Goal: Task Accomplishment & Management: Use online tool/utility

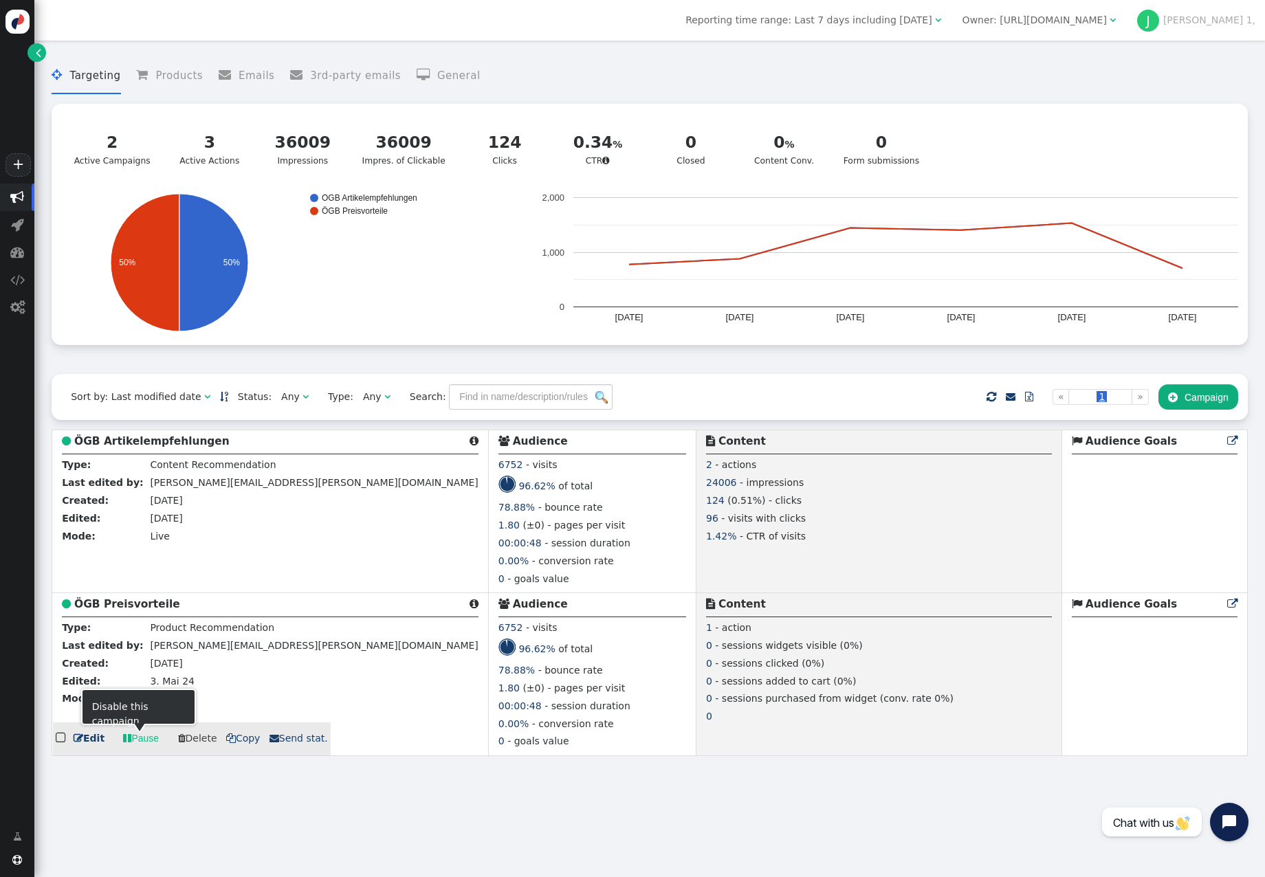
click at [86, 742] on link " Edit" at bounding box center [89, 738] width 31 height 14
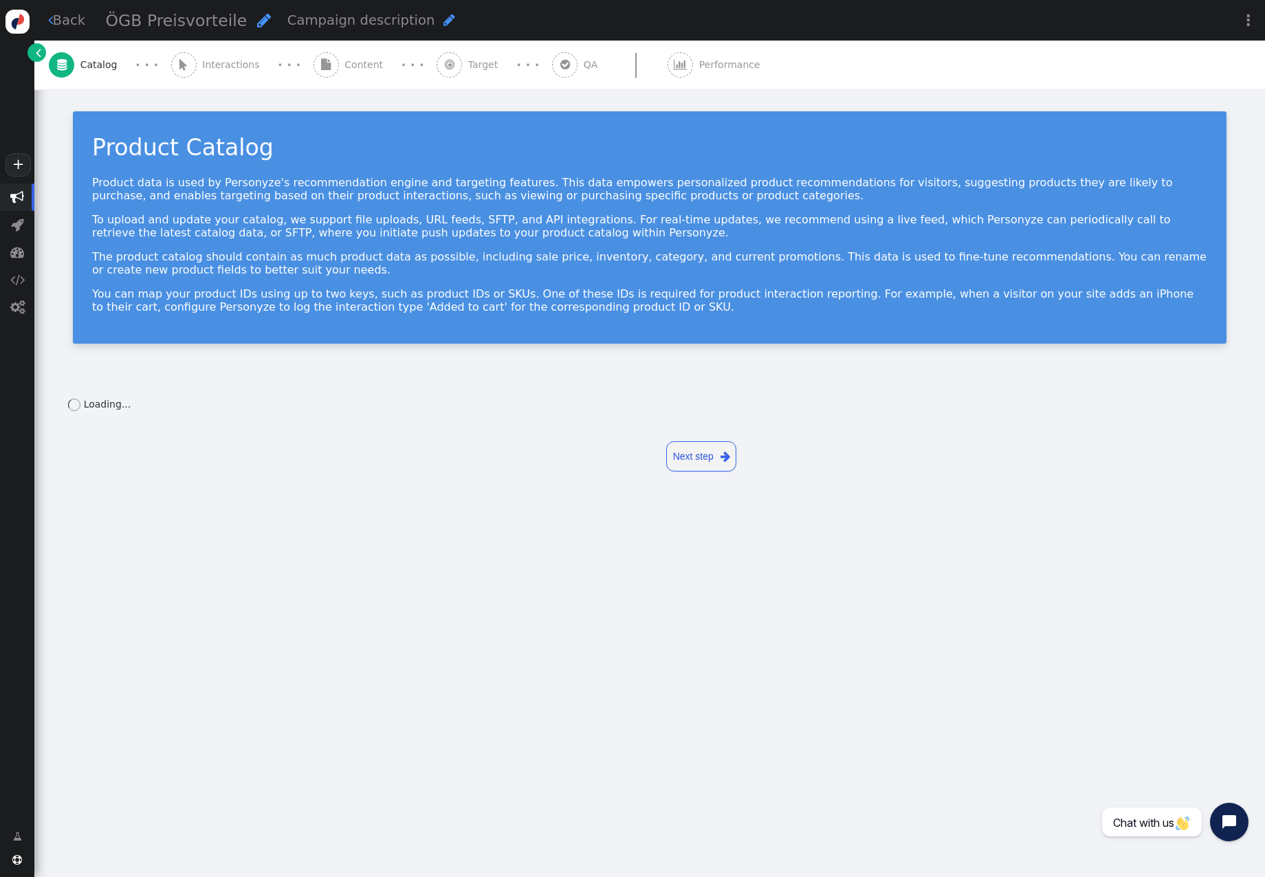
click at [313, 74] on span "" at bounding box center [325, 64] width 25 height 25
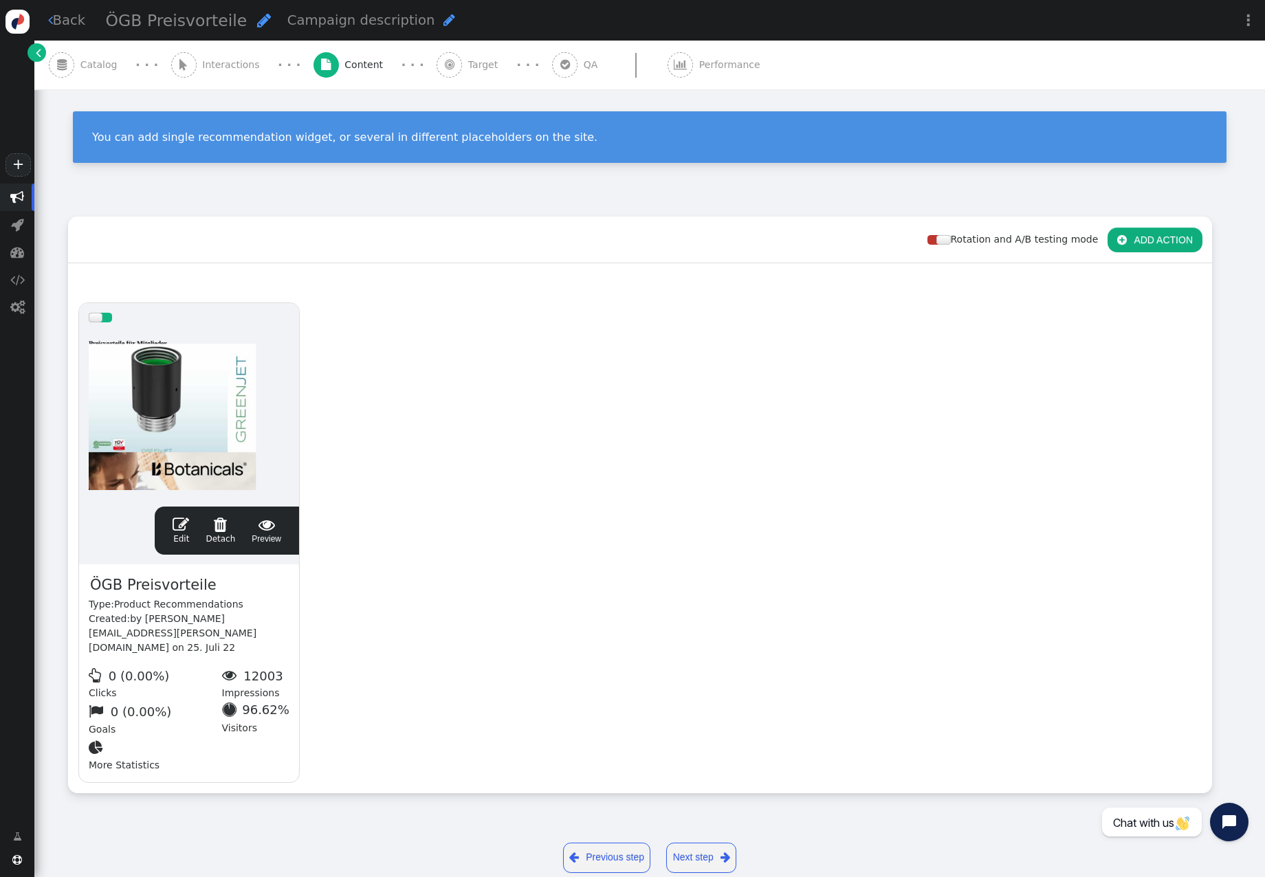
click at [186, 522] on span "" at bounding box center [181, 524] width 16 height 16
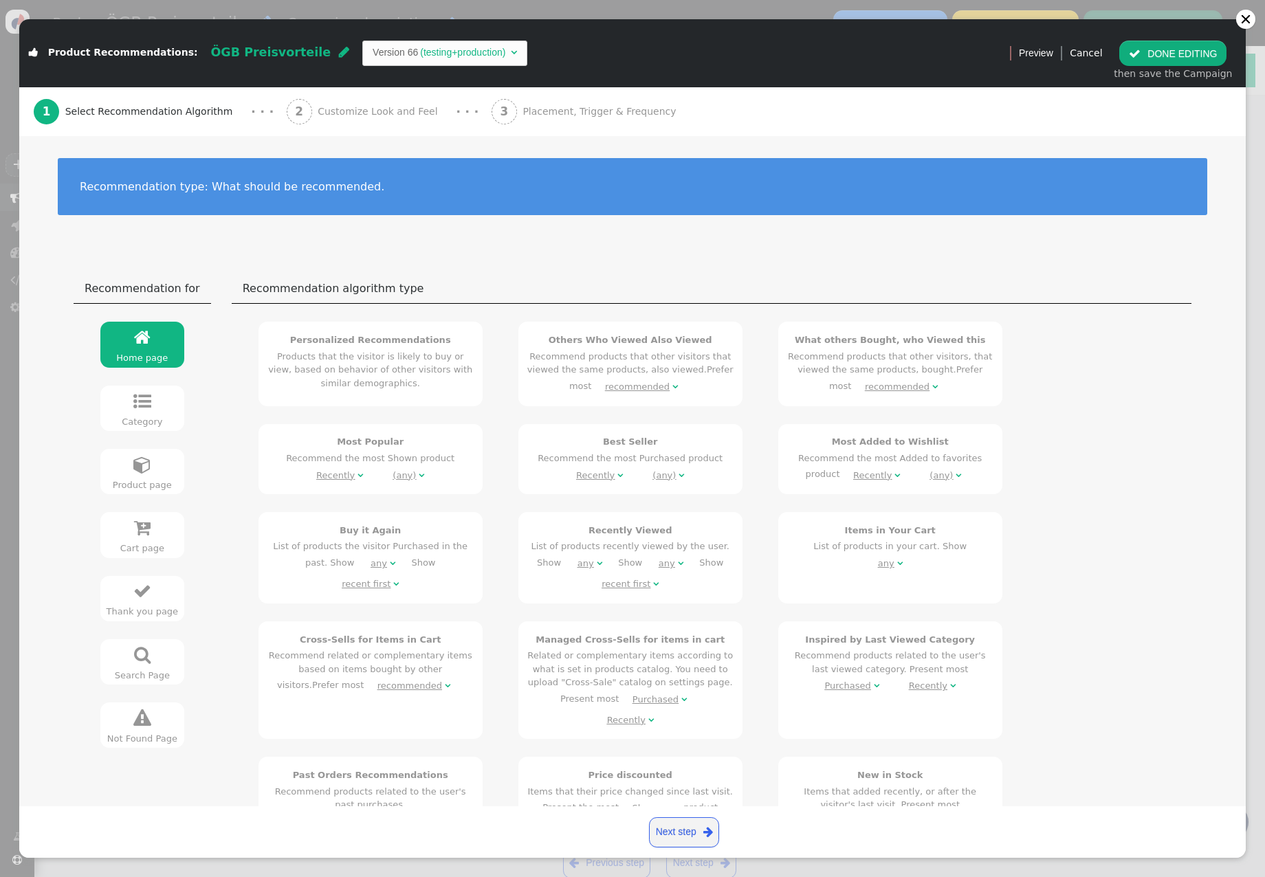
drag, startPoint x: 360, startPoint y: 104, endPoint x: 361, endPoint y: 142, distance: 37.8
click at [360, 104] on div "2 Customize Look and Feel" at bounding box center [365, 111] width 157 height 49
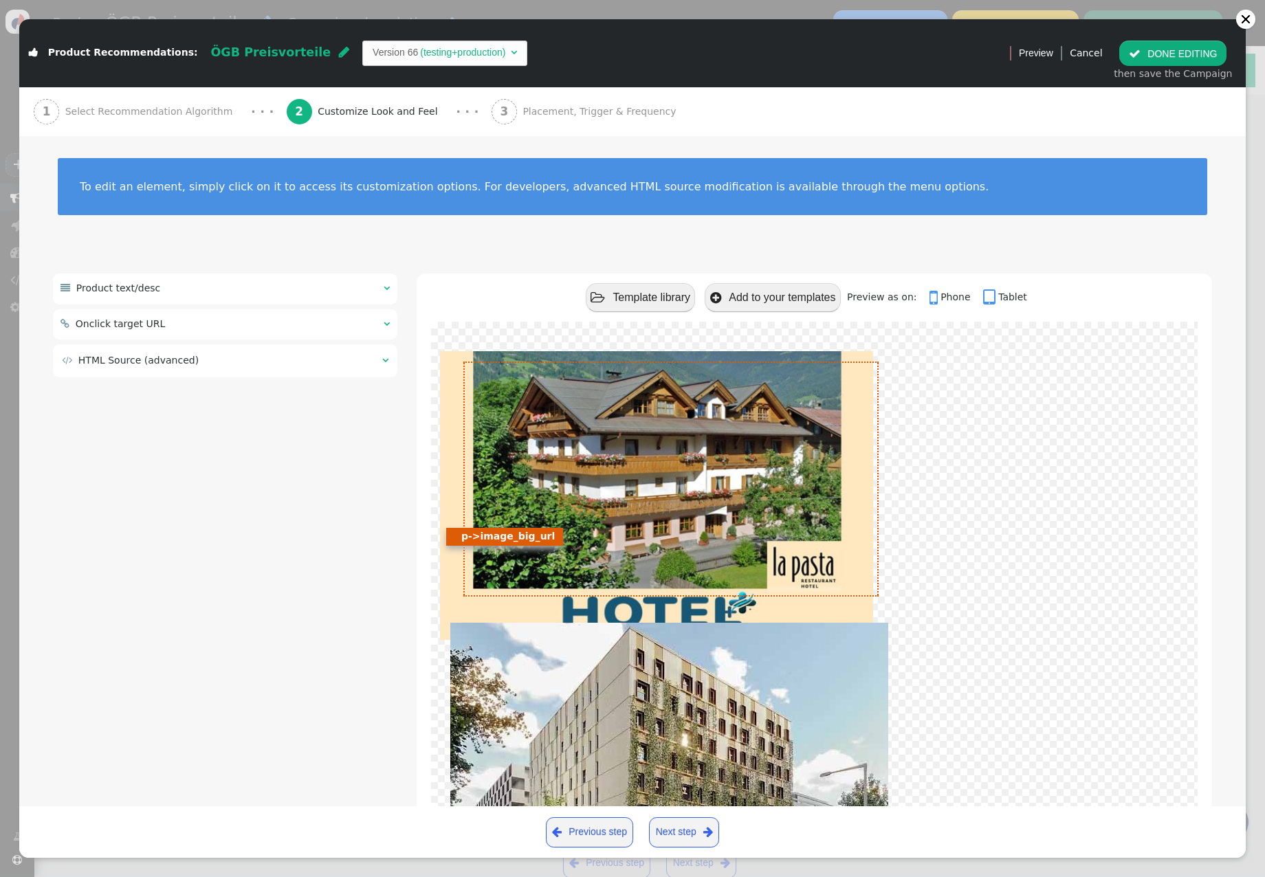
scroll to position [123, 0]
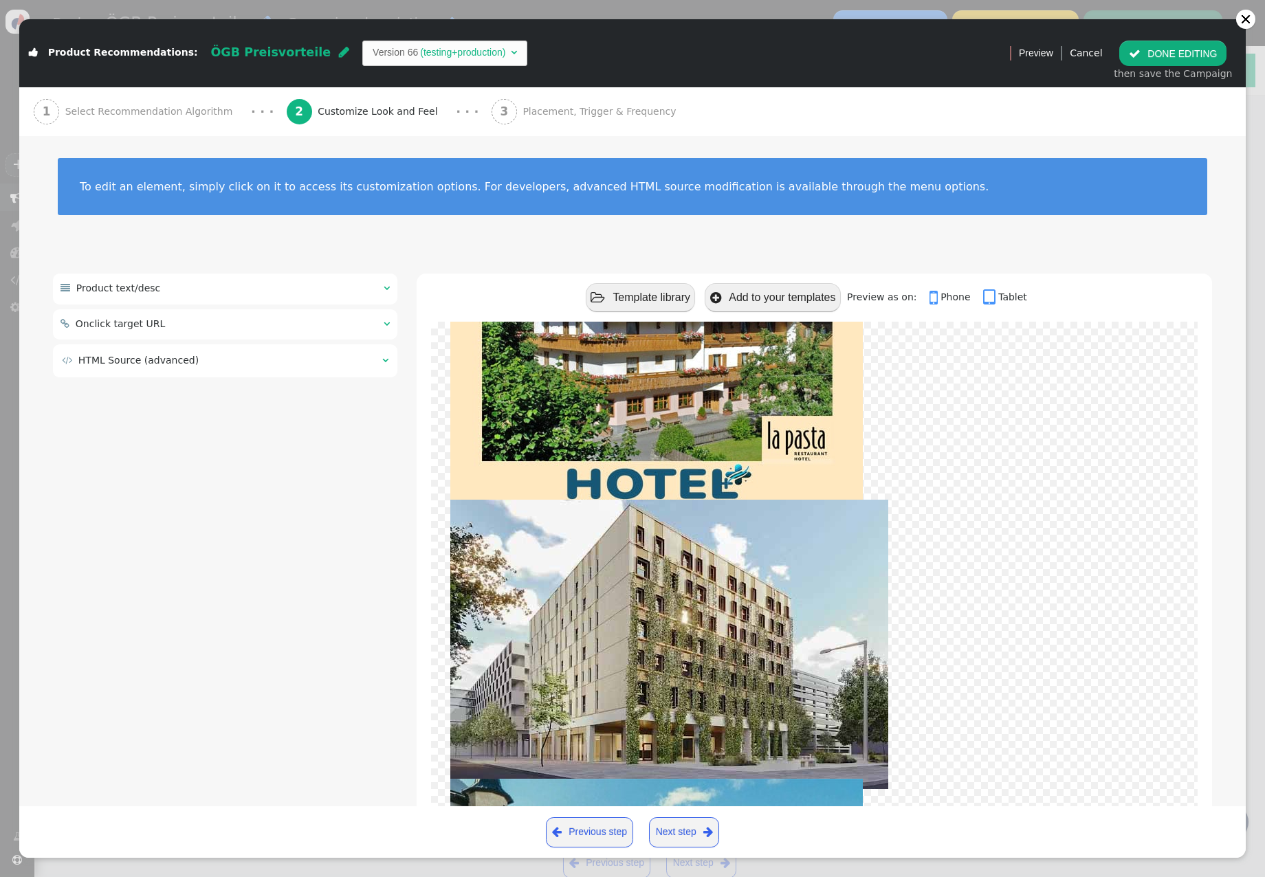
click at [544, 97] on div "3 Placement, Trigger & Frequency" at bounding box center [586, 111] width 190 height 49
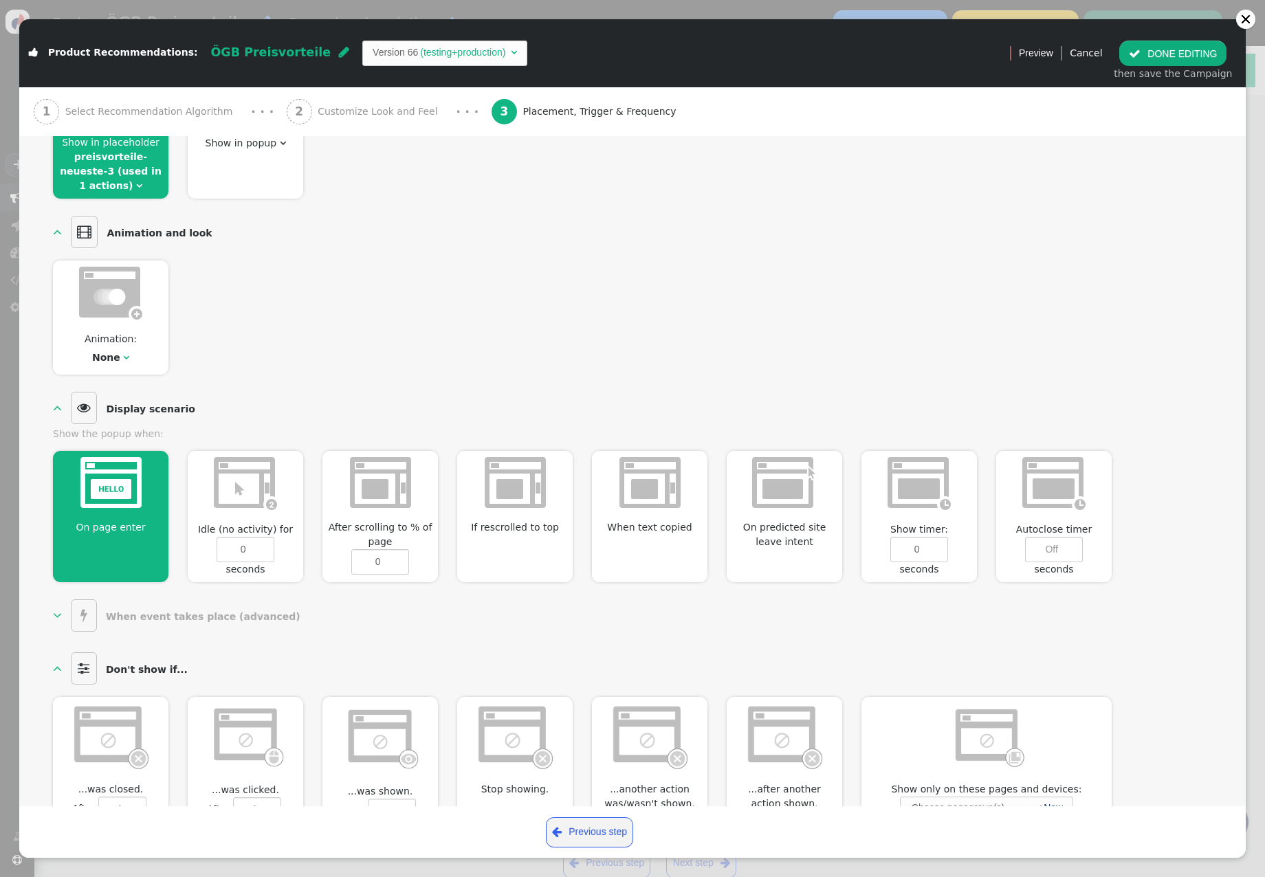
scroll to position [344, 0]
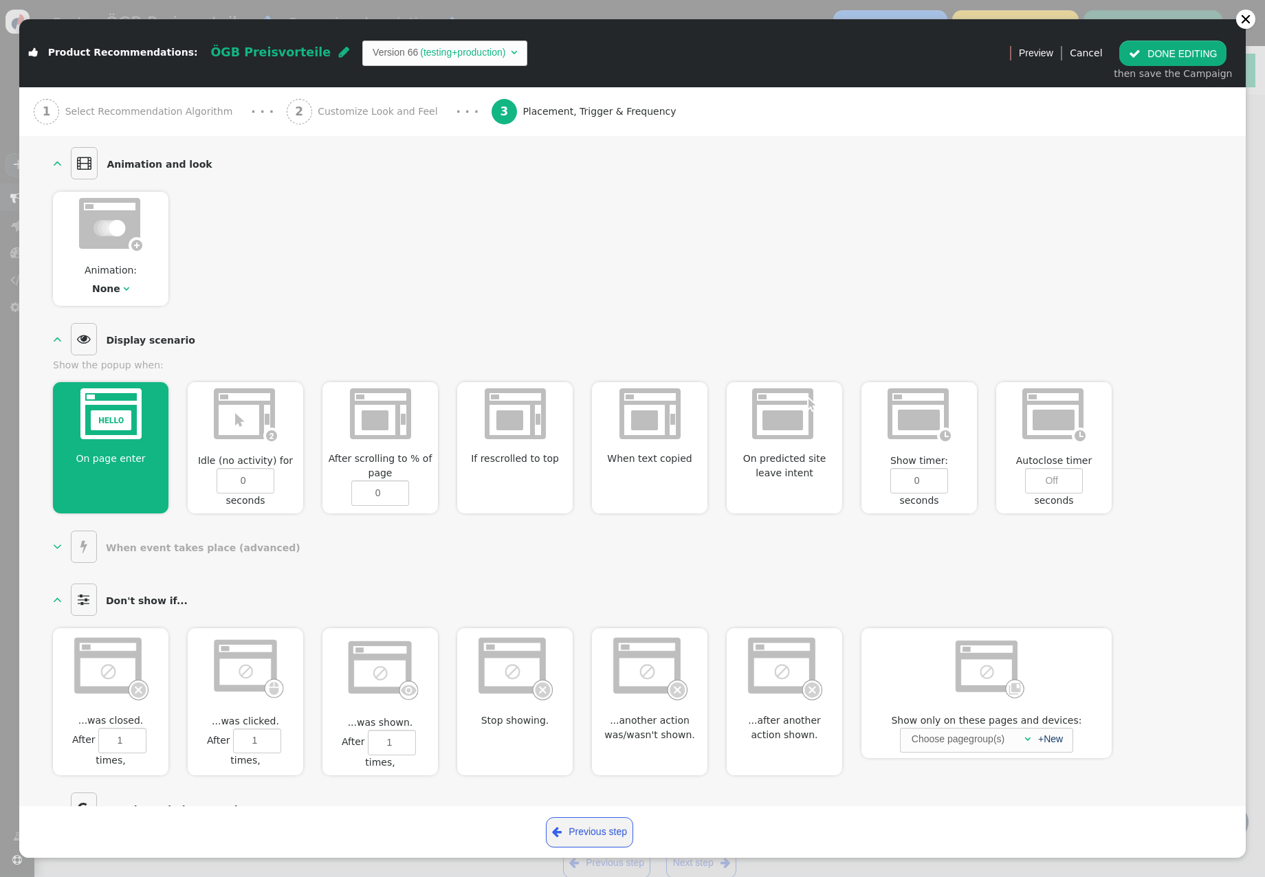
click at [783, 413] on img at bounding box center [784, 413] width 65 height 51
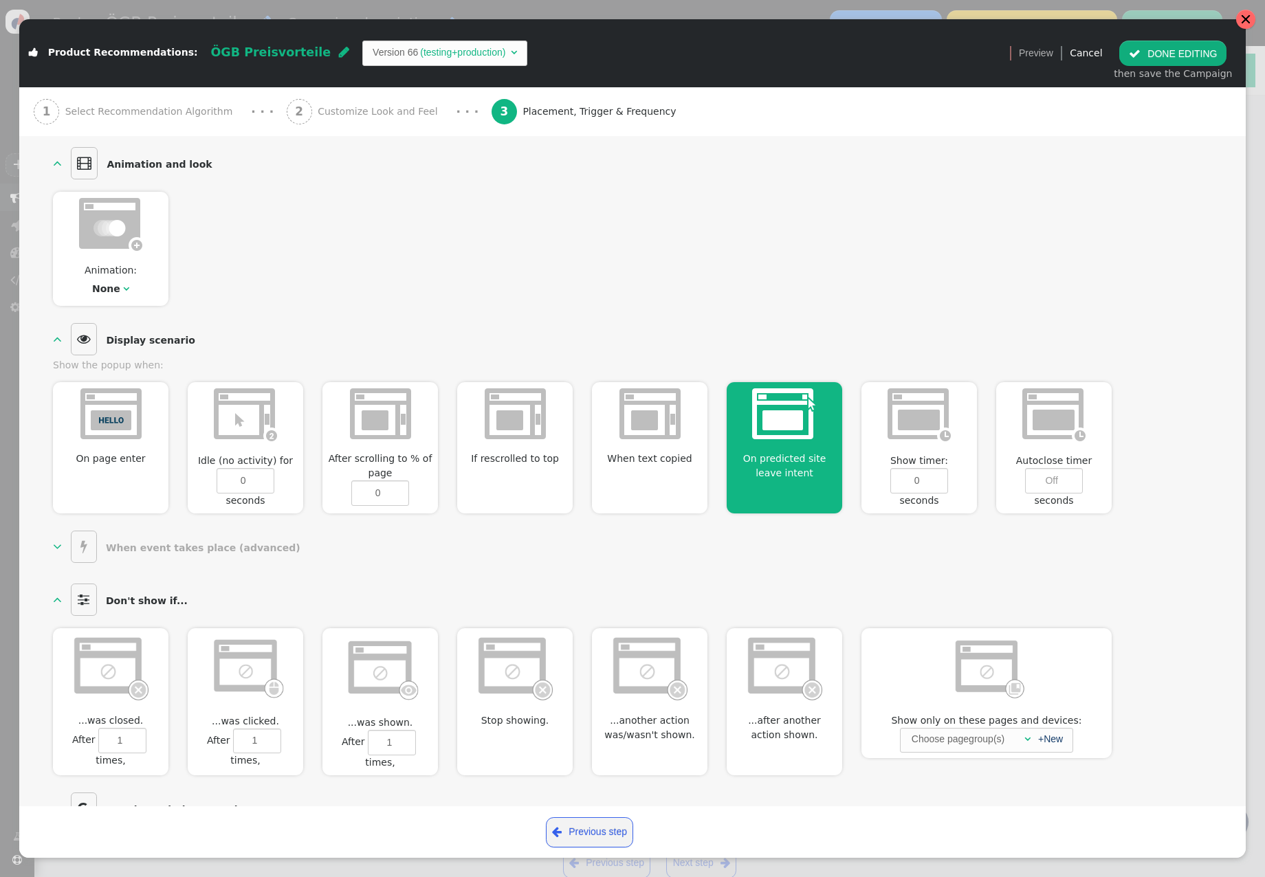
click at [1243, 16] on div at bounding box center [1245, 19] width 11 height 11
